Goal: Check status: Check status

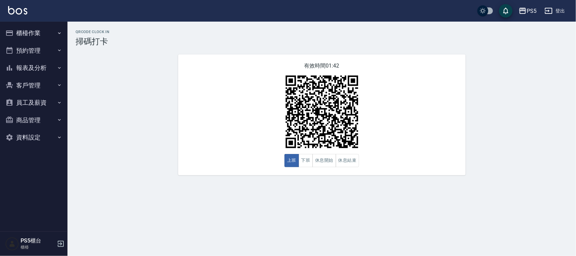
click at [25, 30] on button "櫃檯作業" at bounding box center [34, 33] width 62 height 18
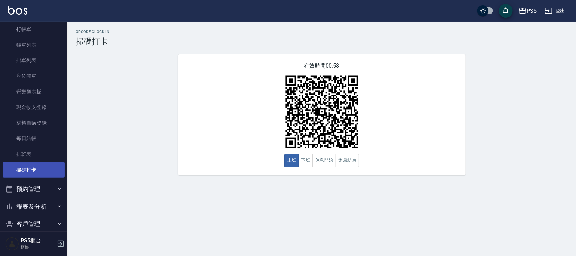
scroll to position [42, 0]
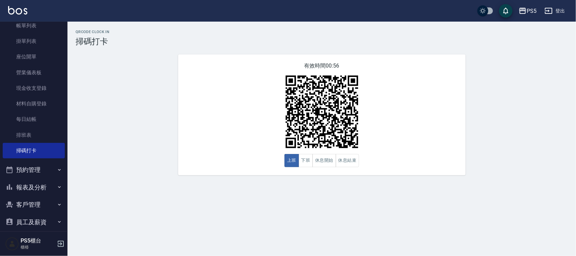
click at [36, 215] on button "員工及薪資" at bounding box center [34, 222] width 62 height 18
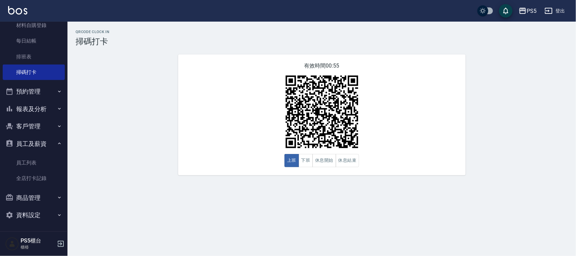
scroll to position [121, 0]
click at [39, 180] on link "全店打卡記錄" at bounding box center [34, 178] width 62 height 16
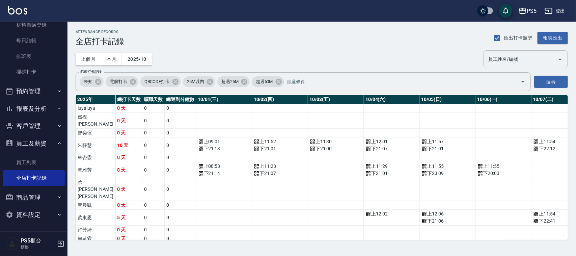
click at [537, 59] on input "員工姓名/編號" at bounding box center [521, 59] width 68 height 12
type input "蔡東恩"
click at [557, 78] on button "搜尋" at bounding box center [551, 82] width 34 height 12
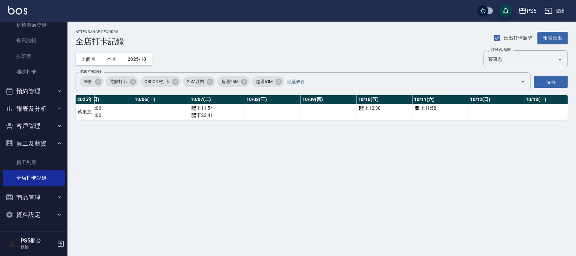
scroll to position [0, 324]
click at [554, 58] on icon "Clear" at bounding box center [550, 59] width 7 height 7
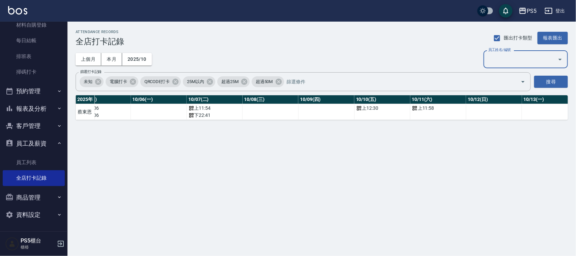
click at [531, 59] on input "員工姓名/編號" at bounding box center [521, 59] width 68 height 12
type input "朱靜慧"
click at [552, 78] on button "搜尋" at bounding box center [551, 82] width 34 height 12
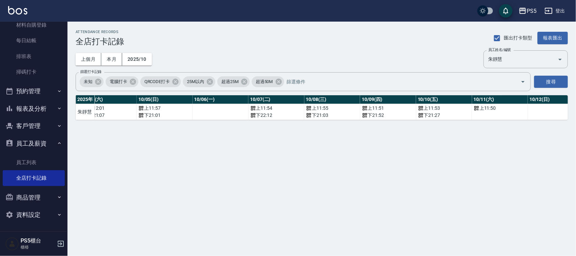
scroll to position [0, 277]
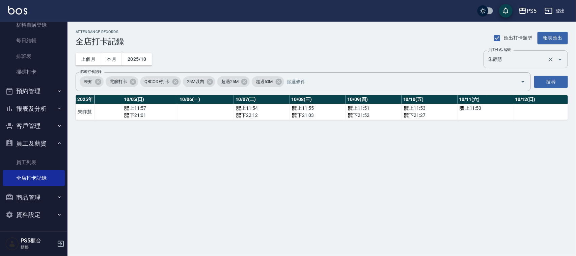
click at [553, 58] on icon "Clear" at bounding box center [550, 59] width 7 height 7
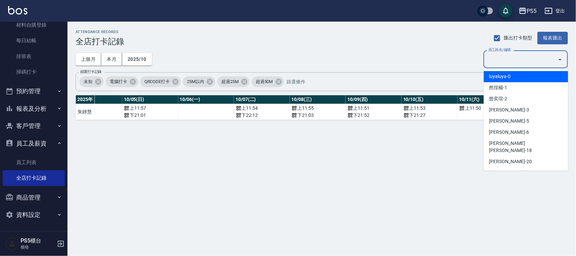
click at [519, 56] on input "員工姓名/編號" at bounding box center [521, 59] width 68 height 12
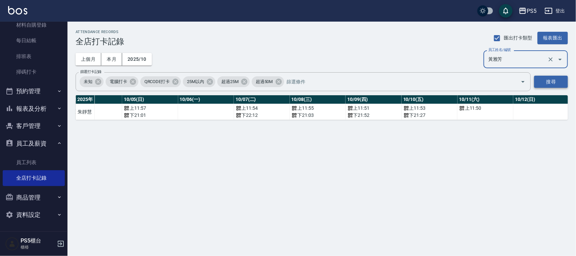
type input "黃雅芳"
click at [551, 81] on button "搜尋" at bounding box center [551, 82] width 34 height 12
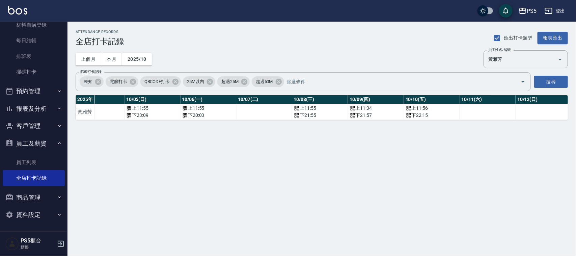
scroll to position [0, 298]
